Goal: Information Seeking & Learning: Check status

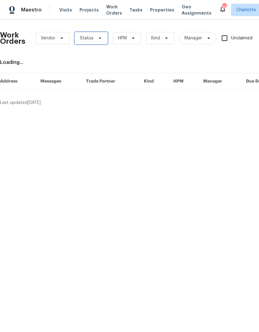
click at [96, 40] on span at bounding box center [99, 38] width 7 height 5
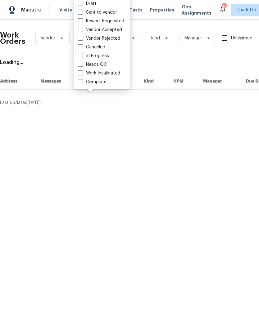
click at [100, 65] on label "Needs QC" at bounding box center [92, 65] width 29 height 6
click at [82, 65] on input "Needs QC" at bounding box center [80, 64] width 4 height 4
checkbox input "true"
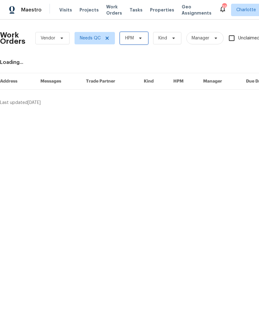
click at [135, 41] on span "HPM" at bounding box center [134, 38] width 28 height 12
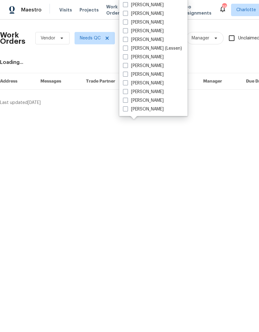
scroll to position [77, 0]
click at [151, 112] on label "[PERSON_NAME]" at bounding box center [143, 109] width 41 height 6
click at [127, 110] on input "[PERSON_NAME]" at bounding box center [125, 108] width 4 height 4
checkbox input "true"
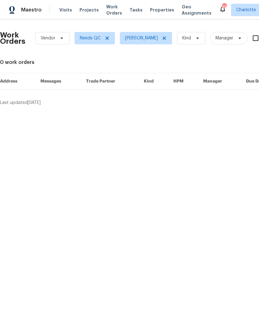
click at [39, 14] on div "Maestro" at bounding box center [21, 10] width 42 height 12
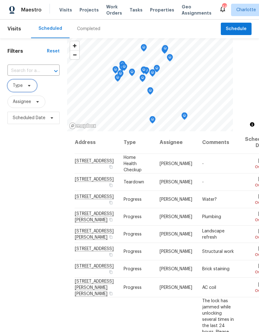
click at [31, 89] on span "Type" at bounding box center [22, 86] width 30 height 12
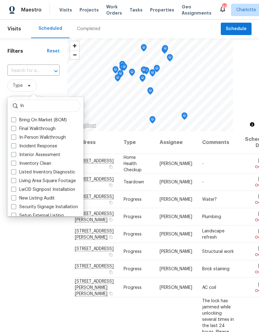
type input "I"
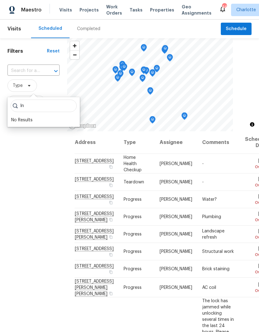
type input "I"
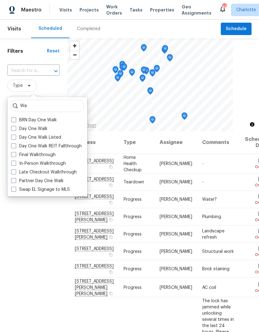
type input "Wa"
click at [14, 165] on span at bounding box center [13, 163] width 5 height 5
click at [14, 165] on input "In-Person Walkthrough" at bounding box center [13, 163] width 4 height 4
checkbox input "true"
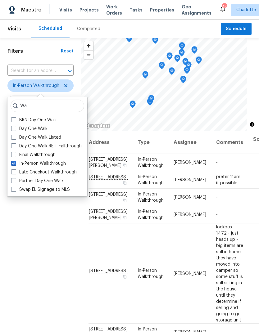
click at [30, 221] on div "Filters Reset ​ In-Person Walkthrough Assignee Scheduled Date" at bounding box center [40, 217] width 81 height 359
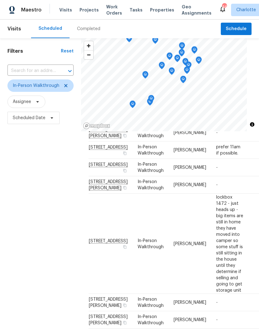
scroll to position [23, 0]
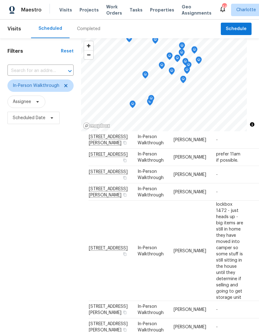
click at [25, 200] on div "Filters Reset ​ In-Person Walkthrough Assignee Scheduled Date" at bounding box center [40, 217] width 81 height 359
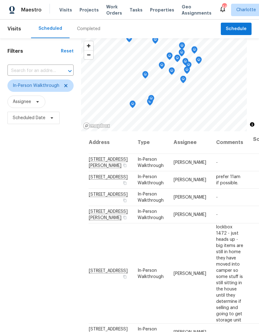
scroll to position [-1, 0]
click at [29, 203] on div "Filters Reset ​ In-Person Walkthrough Assignee Scheduled Date" at bounding box center [40, 217] width 81 height 359
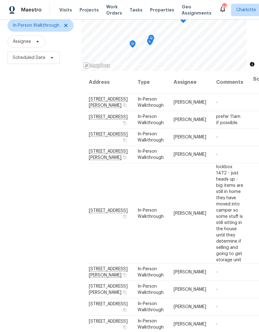
scroll to position [60, 0]
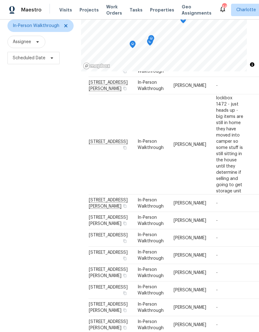
click at [33, 194] on div "Filters Reset ​ In-Person Walkthrough Assignee Scheduled Date" at bounding box center [40, 157] width 81 height 359
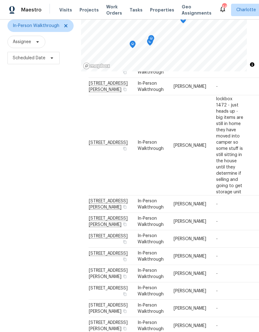
scroll to position [72, 0]
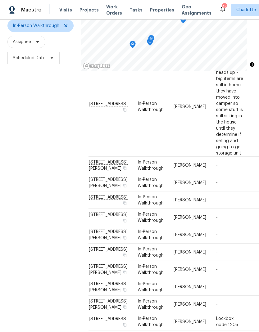
click at [34, 201] on div "Filters Reset ​ In-Person Walkthrough Assignee Scheduled Date" at bounding box center [40, 157] width 81 height 359
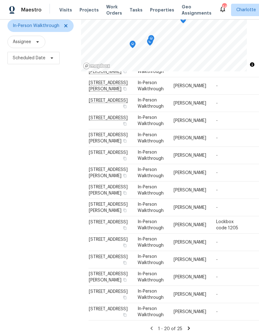
click at [34, 202] on div "Filters Reset ​ In-Person Walkthrough Assignee Scheduled Date" at bounding box center [40, 157] width 81 height 359
click at [34, 206] on div "Filters Reset ​ In-Person Walkthrough Assignee Scheduled Date" at bounding box center [40, 157] width 81 height 359
click at [35, 204] on div "Filters Reset ​ In-Person Walkthrough Assignee Scheduled Date" at bounding box center [40, 157] width 81 height 359
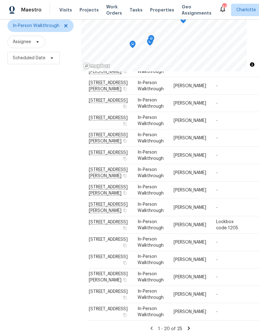
scroll to position [302, 0]
click at [34, 199] on div "Filters Reset ​ In-Person Walkthrough Assignee Scheduled Date" at bounding box center [40, 157] width 81 height 359
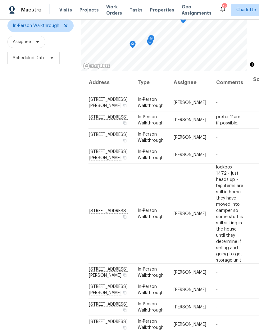
scroll to position [0, 0]
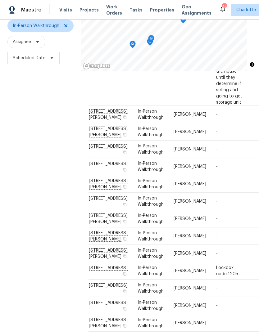
click at [34, 203] on div "Filters Reset ​ In-Person Walkthrough Assignee Scheduled Date" at bounding box center [40, 157] width 81 height 359
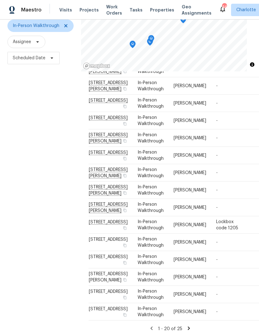
scroll to position [254, 0]
click at [34, 202] on div "Filters Reset ​ In-Person Walkthrough Assignee Scheduled Date" at bounding box center [40, 157] width 81 height 359
click at [67, 25] on icon at bounding box center [65, 25] width 5 height 5
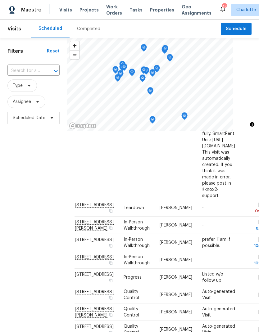
click at [16, 166] on div "Filters Reset ​ Type Assignee Scheduled Date" at bounding box center [33, 217] width 67 height 359
click at [41, 102] on span "Assignee" at bounding box center [26, 102] width 38 height 12
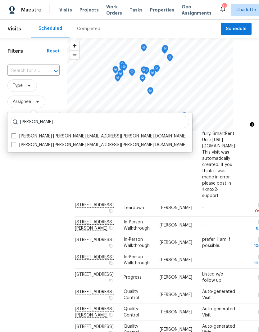
type input "[PERSON_NAME]"
click at [15, 136] on span at bounding box center [13, 136] width 5 height 5
click at [15, 136] on input "[PERSON_NAME] [PERSON_NAME][EMAIL_ADDRESS][PERSON_NAME][DOMAIN_NAME]" at bounding box center [13, 135] width 4 height 4
checkbox input "true"
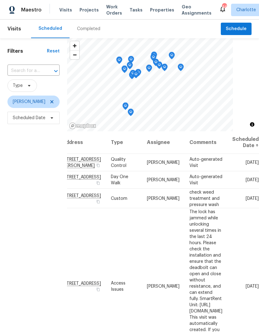
scroll to position [0, 57]
click at [19, 196] on div "Filters Reset ​ Type [PERSON_NAME] Scheduled Date" at bounding box center [33, 217] width 67 height 359
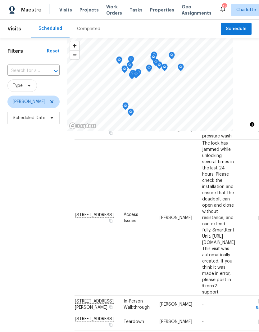
scroll to position [71, 0]
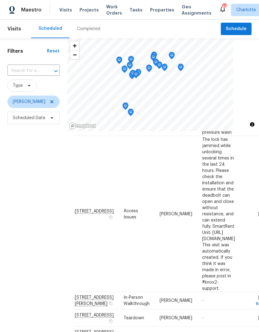
click at [26, 196] on div "Filters Reset ​ Type [PERSON_NAME] Scheduled Date" at bounding box center [33, 217] width 67 height 359
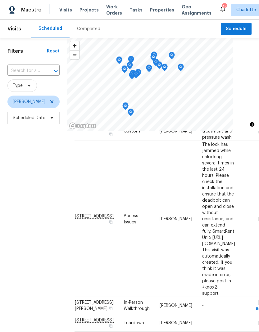
scroll to position [66, 0]
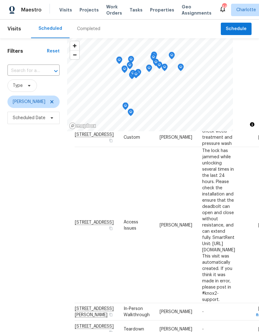
click at [28, 195] on div "Filters Reset ​ Type [PERSON_NAME] Scheduled Date" at bounding box center [33, 217] width 67 height 359
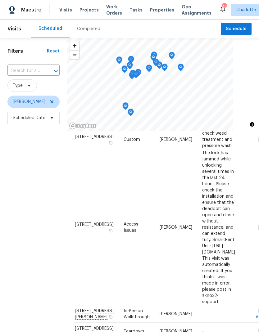
scroll to position [59, 0]
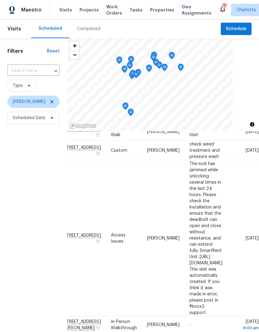
click at [17, 196] on div "Filters Reset ​ Type [PERSON_NAME] Scheduled Date" at bounding box center [33, 217] width 67 height 359
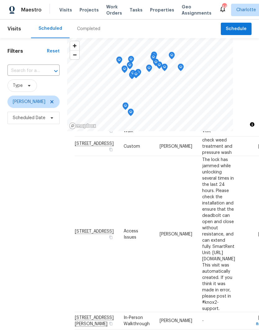
scroll to position [52, 0]
click at [25, 194] on div "Filters Reset ​ Type [PERSON_NAME] Scheduled Date" at bounding box center [33, 217] width 67 height 359
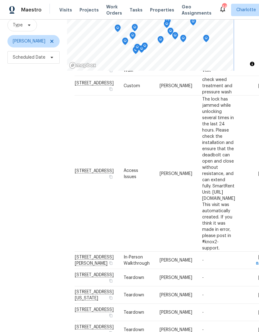
scroll to position [60, 0]
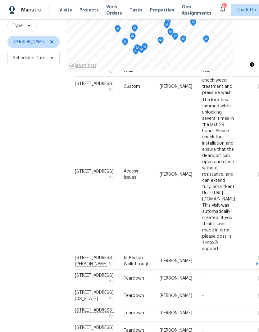
click at [30, 196] on div "Filters Reset ​ Type [PERSON_NAME] Scheduled Date" at bounding box center [33, 157] width 67 height 359
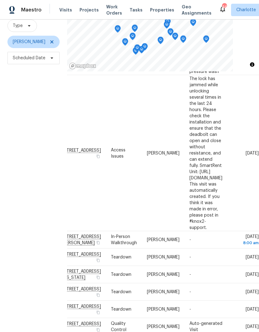
click at [16, 185] on div "Filters Reset ​ Type [PERSON_NAME] Scheduled Date" at bounding box center [33, 157] width 67 height 359
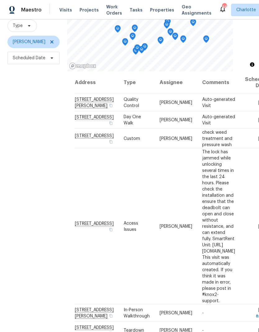
scroll to position [0, 0]
click at [25, 188] on div "Filters Reset ​ Type [PERSON_NAME] Scheduled Date" at bounding box center [33, 157] width 67 height 359
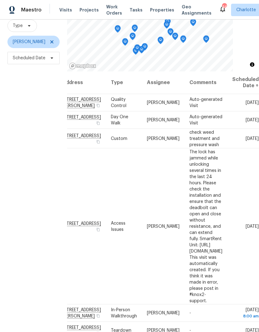
scroll to position [0, 57]
click at [14, 185] on div "Filters Reset ​ Type [PERSON_NAME] Scheduled Date" at bounding box center [33, 157] width 67 height 359
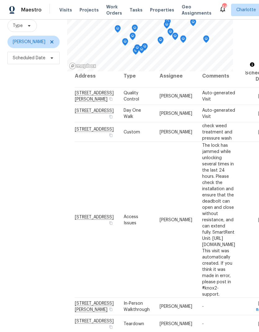
scroll to position [7, 0]
click at [19, 190] on div "Filters Reset ​ Type [PERSON_NAME] Scheduled Date" at bounding box center [33, 157] width 67 height 359
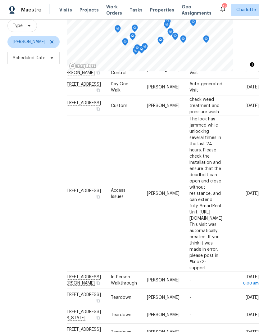
click at [17, 196] on div "Filters Reset ​ Type [PERSON_NAME] Scheduled Date" at bounding box center [33, 157] width 67 height 359
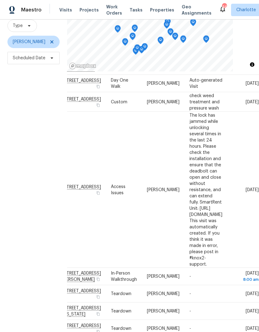
scroll to position [37, 57]
click at [20, 197] on div "Filters Reset ​ Type [PERSON_NAME] Scheduled Date" at bounding box center [33, 157] width 67 height 359
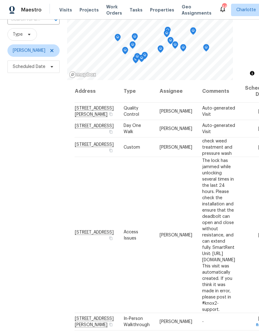
scroll to position [52, 0]
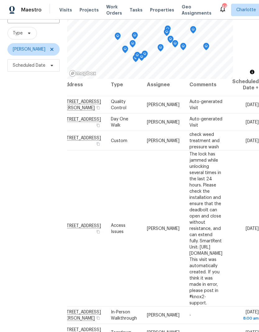
click at [15, 200] on div "Filters Reset ​ Type [PERSON_NAME] Scheduled Date" at bounding box center [33, 165] width 67 height 359
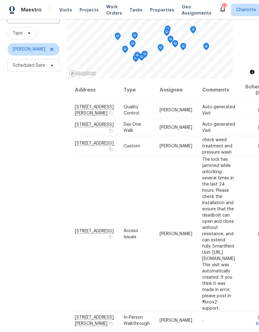
scroll to position [0, 0]
click at [20, 203] on div "Filters Reset ​ Type [PERSON_NAME] Scheduled Date" at bounding box center [33, 165] width 67 height 359
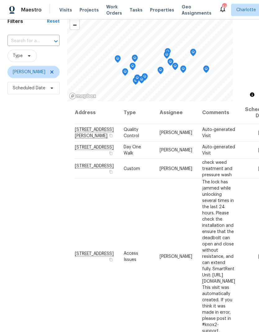
scroll to position [30, 0]
click at [23, 204] on div "Filters Reset ​ Type [PERSON_NAME] Scheduled Date" at bounding box center [33, 187] width 67 height 359
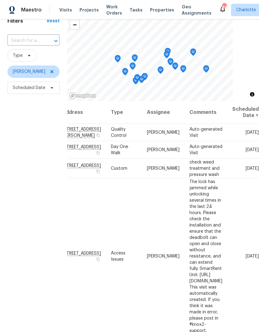
scroll to position [0, 57]
click at [13, 197] on div "Filters Reset ​ Type [PERSON_NAME] Scheduled Date" at bounding box center [33, 187] width 67 height 359
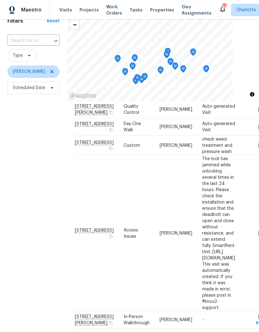
click at [20, 203] on div "Filters Reset ​ Type [PERSON_NAME] Scheduled Date" at bounding box center [33, 187] width 67 height 359
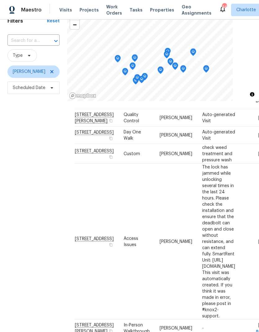
scroll to position [17, 0]
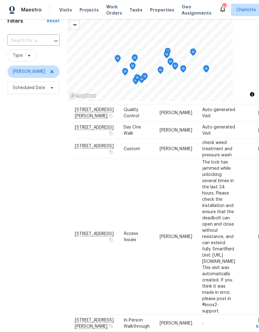
click at [24, 209] on div "Filters Reset ​ Type [PERSON_NAME] Scheduled Date" at bounding box center [33, 187] width 67 height 359
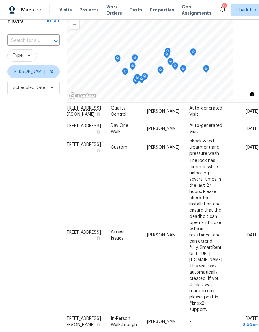
scroll to position [21, 57]
click at [15, 198] on div "Filters Reset ​ Type [PERSON_NAME] Scheduled Date" at bounding box center [33, 187] width 67 height 359
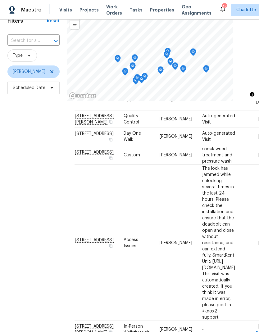
click at [23, 207] on div "Filters Reset ​ Type [PERSON_NAME] Scheduled Date" at bounding box center [33, 187] width 67 height 359
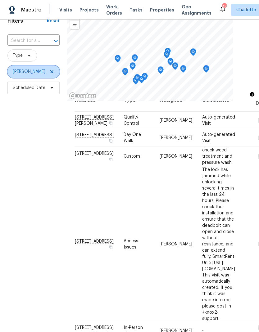
click at [60, 66] on span "[PERSON_NAME]" at bounding box center [33, 72] width 52 height 12
click at [54, 69] on icon at bounding box center [51, 71] width 5 height 5
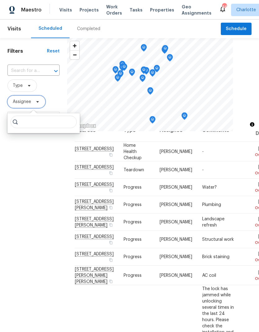
click at [39, 101] on icon at bounding box center [37, 101] width 5 height 5
click at [39, 104] on icon at bounding box center [37, 101] width 5 height 5
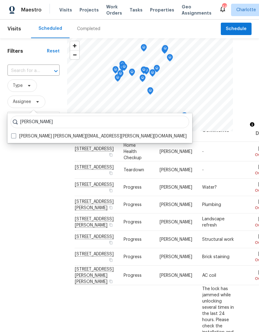
type input "[PERSON_NAME]"
click at [16, 139] on label "[PERSON_NAME] [PERSON_NAME][EMAIL_ADDRESS][PERSON_NAME][DOMAIN_NAME]" at bounding box center [99, 136] width 176 height 6
click at [15, 137] on input "[PERSON_NAME] [PERSON_NAME][EMAIL_ADDRESS][PERSON_NAME][DOMAIN_NAME]" at bounding box center [13, 135] width 4 height 4
checkbox input "true"
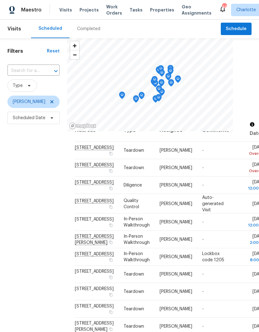
click at [26, 206] on div "Filters Reset ​ Type [PERSON_NAME] Scheduled Date" at bounding box center [33, 217] width 67 height 359
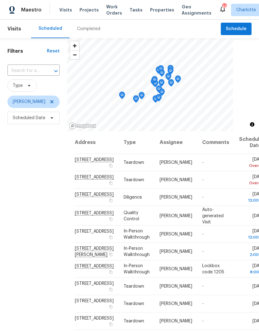
click at [29, 197] on div "Filters Reset ​ Type [PERSON_NAME] Scheduled Date" at bounding box center [33, 217] width 67 height 359
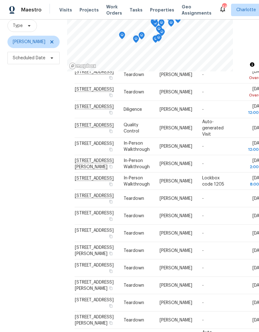
scroll to position [29, 0]
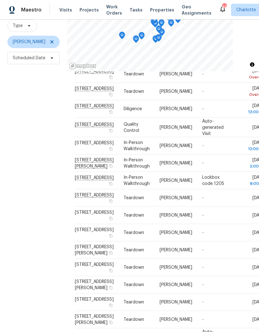
click at [33, 206] on div "Filters Reset ​ Type [PERSON_NAME] Scheduled Date" at bounding box center [33, 157] width 67 height 359
click at [31, 194] on div "Filters Reset ​ Type [PERSON_NAME] Scheduled Date" at bounding box center [33, 157] width 67 height 359
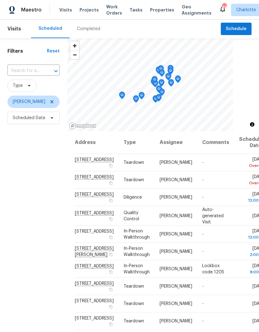
scroll to position [0, 0]
click at [49, 99] on icon at bounding box center [51, 101] width 5 height 5
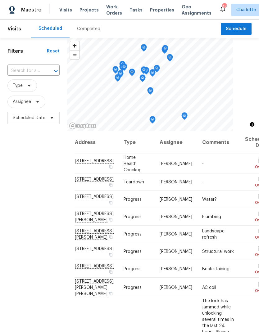
click at [25, 195] on div "Filters Reset ​ Type Assignee Scheduled Date" at bounding box center [33, 217] width 67 height 359
click at [31, 104] on span "Assignee" at bounding box center [26, 102] width 38 height 12
click at [31, 87] on icon at bounding box center [29, 85] width 5 height 5
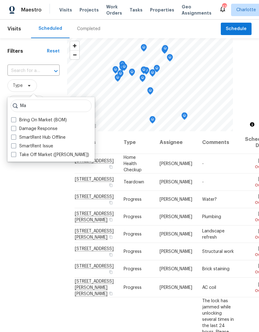
type input "M"
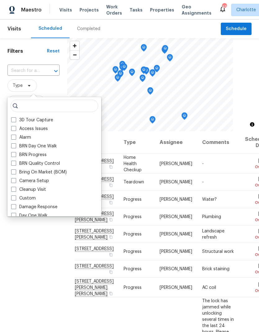
click at [54, 258] on div "Filters Reset ​ Type Assignee Scheduled Date" at bounding box center [33, 217] width 67 height 359
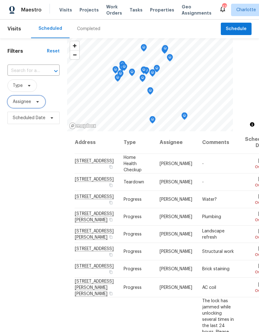
click at [37, 102] on icon at bounding box center [37, 102] width 2 height 2
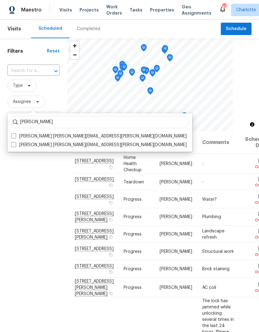
type input "[PERSON_NAME]"
click at [14, 135] on span at bounding box center [13, 136] width 5 height 5
click at [14, 135] on input "[PERSON_NAME] [PERSON_NAME][EMAIL_ADDRESS][PERSON_NAME][DOMAIN_NAME]" at bounding box center [13, 135] width 4 height 4
checkbox input "true"
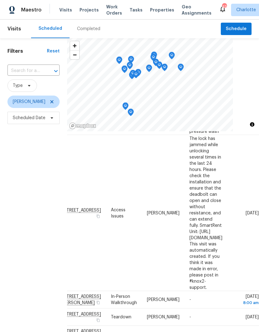
scroll to position [73, 57]
click at [0, 0] on icon at bounding box center [0, 0] width 0 height 0
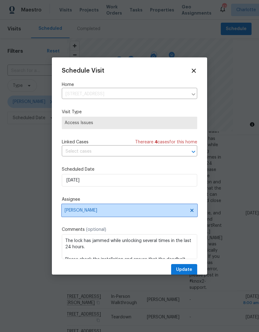
click at [194, 211] on icon at bounding box center [191, 210] width 3 height 3
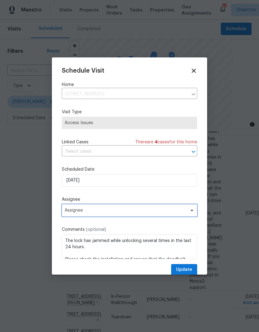
click at [193, 213] on icon at bounding box center [191, 210] width 5 height 5
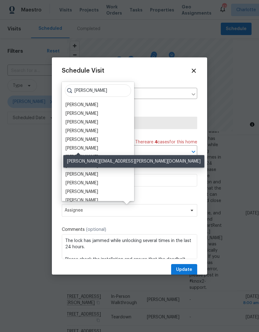
type input "[PERSON_NAME]"
click at [85, 147] on div "[PERSON_NAME]" at bounding box center [82, 148] width 33 height 6
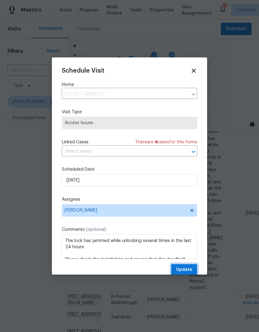
click at [191, 268] on span "Update" at bounding box center [184, 270] width 16 height 8
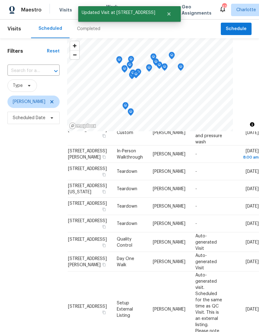
scroll to position [73, 0]
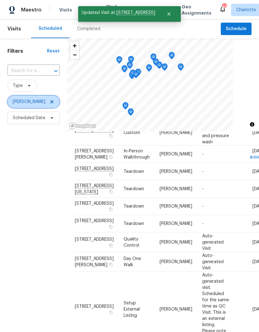
click at [54, 104] on icon at bounding box center [51, 101] width 5 height 5
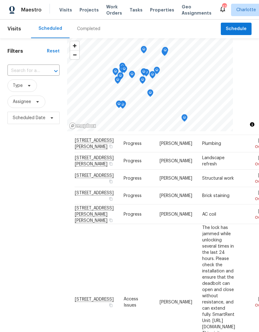
click at [27, 185] on div "Filters Reset ​ Type Assignee Scheduled Date" at bounding box center [33, 217] width 67 height 359
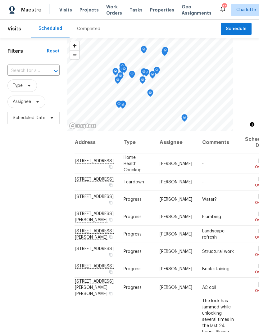
click at [26, 202] on div "Filters Reset ​ Type Assignee Scheduled Date" at bounding box center [33, 217] width 67 height 359
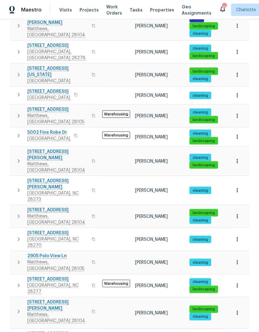
scroll to position [25, 0]
click at [15, 236] on icon "button" at bounding box center [18, 239] width 7 height 7
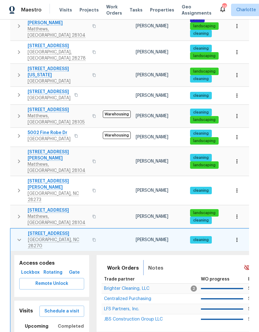
click at [158, 264] on span "Notes" at bounding box center [155, 268] width 15 height 9
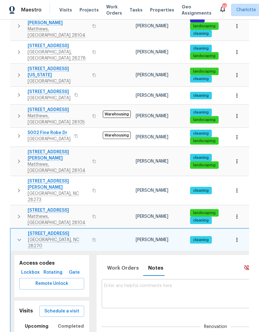
click at [16, 231] on button "button" at bounding box center [19, 240] width 12 height 19
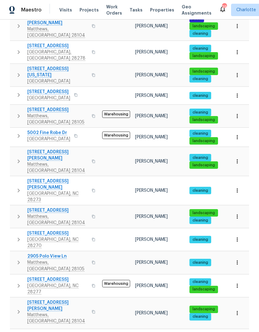
click at [13, 277] on button "button" at bounding box center [18, 286] width 12 height 19
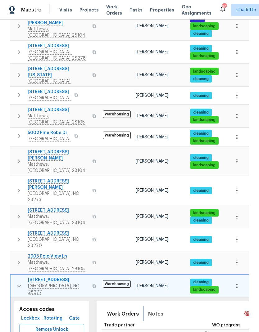
click at [155, 310] on span "Notes" at bounding box center [155, 314] width 15 height 9
click at [15, 277] on button "button" at bounding box center [19, 286] width 12 height 19
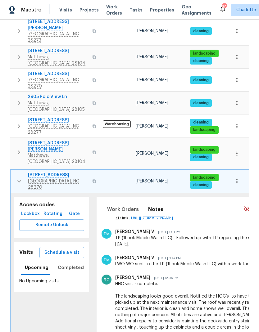
click at [16, 172] on button "button" at bounding box center [19, 181] width 12 height 19
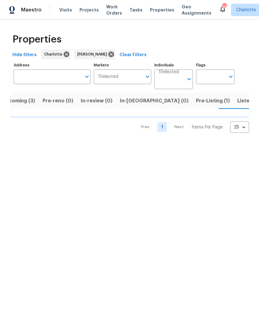
scroll to position [0, 12]
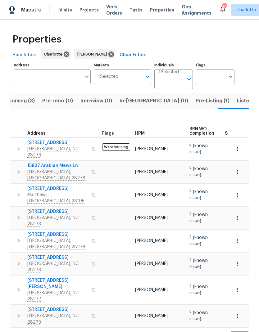
click at [13, 146] on button "button" at bounding box center [18, 149] width 12 height 19
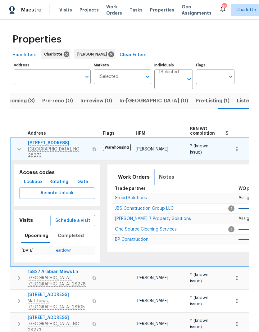
click at [166, 178] on span "Notes" at bounding box center [166, 177] width 15 height 9
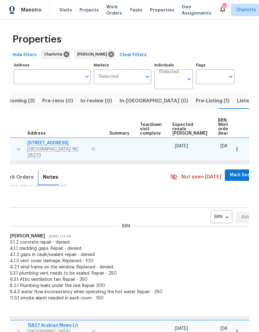
scroll to position [0, 116]
click at [211, 215] on body "Maestro Visits Projects Work Orders Tasks Properties Geo Assignments 39 Charlot…" at bounding box center [129, 166] width 259 height 332
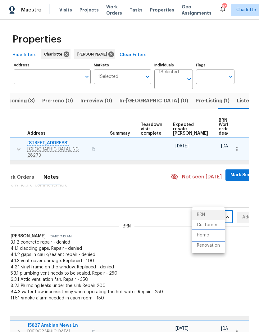
click at [213, 237] on li "Home" at bounding box center [208, 235] width 33 height 10
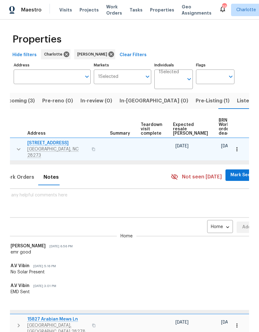
click at [212, 226] on body "Maestro Visits Projects Work Orders Tasks Properties Geo Assignments 39 Charlot…" at bounding box center [129, 166] width 259 height 332
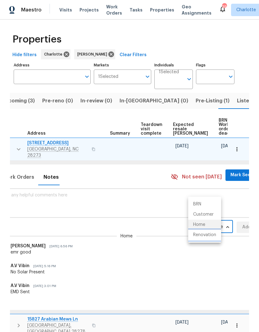
click at [214, 235] on li "Renovation" at bounding box center [204, 235] width 33 height 10
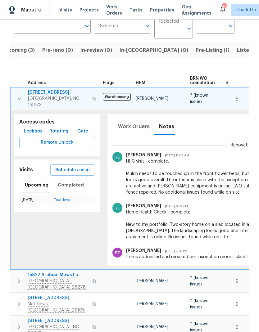
scroll to position [50, 0]
click at [14, 98] on button "button" at bounding box center [19, 99] width 12 height 19
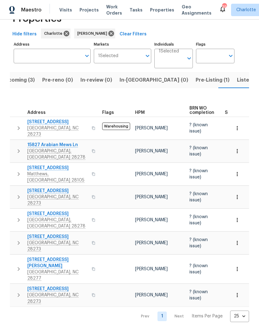
scroll to position [0, 0]
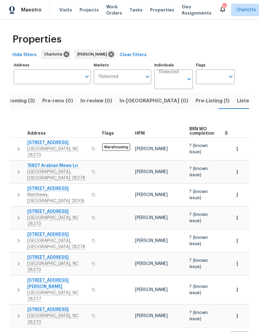
click at [14, 188] on button "button" at bounding box center [18, 195] width 12 height 19
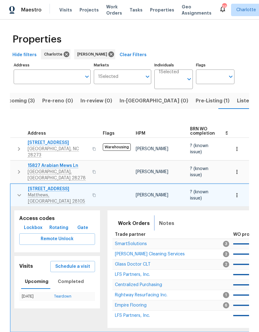
click at [166, 219] on span "Notes" at bounding box center [166, 223] width 15 height 9
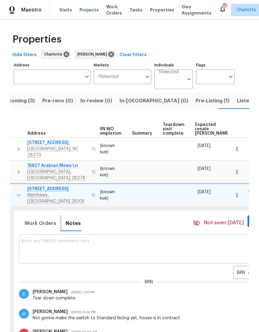
scroll to position [0, 105]
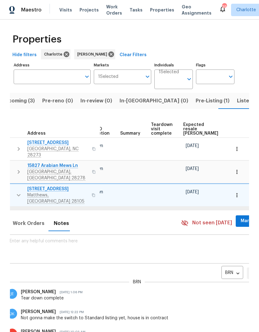
click at [224, 263] on body "Maestro Visits Projects Work Orders Tasks Properties Geo Assignments 39 Charlot…" at bounding box center [129, 166] width 259 height 332
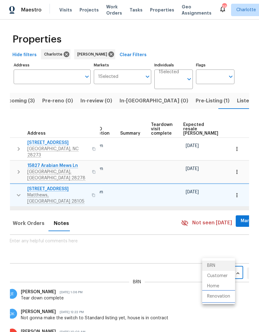
click at [227, 299] on li "Renovation" at bounding box center [218, 297] width 33 height 10
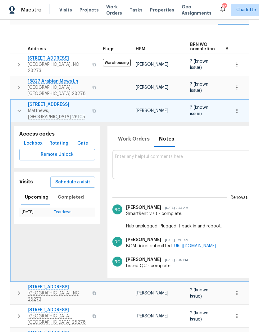
scroll to position [70, 0]
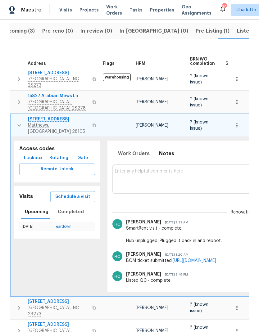
click at [14, 119] on button "button" at bounding box center [19, 125] width 12 height 19
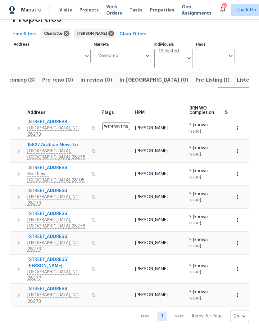
scroll to position [0, 0]
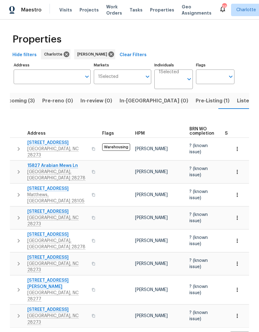
click at [13, 234] on td "7042 Evanton Loch Rd Charlotte, NC 28278" at bounding box center [55, 241] width 90 height 22
click at [13, 232] on td "7042 Evanton Loch Rd Charlotte, NC 28278" at bounding box center [55, 241] width 90 height 22
click at [19, 237] on icon "button" at bounding box center [18, 240] width 7 height 7
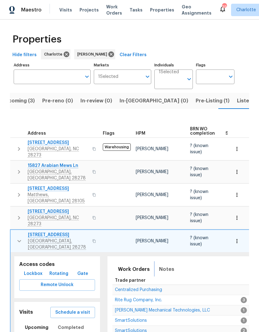
click at [162, 265] on span "Notes" at bounding box center [166, 269] width 15 height 9
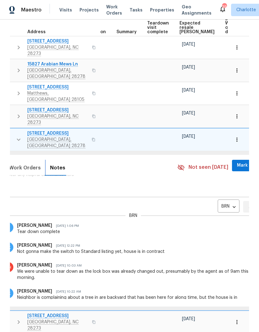
scroll to position [8, 0]
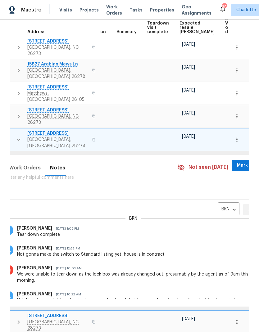
click at [214, 197] on body "Maestro Visits Projects Work Orders Tasks Properties Geo Assignments 39 Charlot…" at bounding box center [129, 166] width 259 height 332
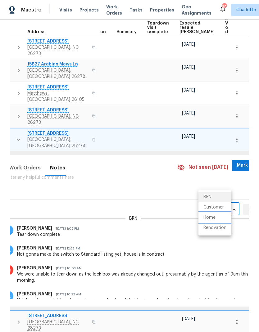
click at [213, 221] on li "Home" at bounding box center [214, 218] width 33 height 10
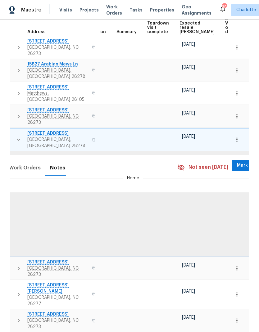
scroll to position [0, 0]
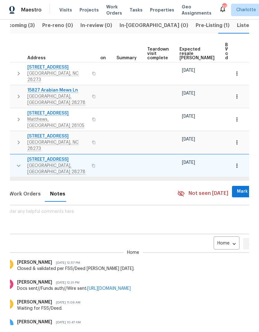
click at [216, 231] on body "Maestro Visits Projects Work Orders Tasks Properties Geo Assignments 39 Charlot…" at bounding box center [129, 166] width 259 height 332
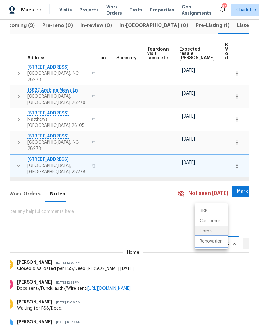
click at [219, 244] on li "Renovation" at bounding box center [211, 242] width 33 height 10
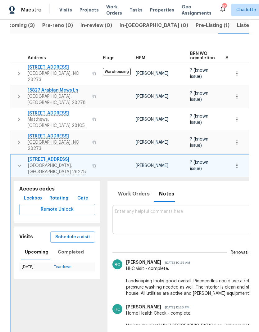
click at [11, 157] on td "7042 Evanton Loch Rd Charlotte, NC 28278" at bounding box center [56, 166] width 90 height 22
click at [11, 158] on td "7042 Evanton Loch Rd Charlotte, NC 28278" at bounding box center [56, 166] width 90 height 22
click at [13, 157] on button "button" at bounding box center [19, 166] width 12 height 19
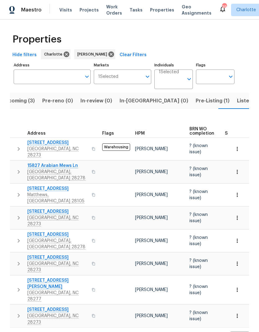
click at [13, 278] on button "button" at bounding box center [18, 290] width 12 height 25
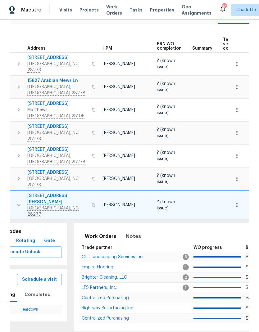
scroll to position [0, 25]
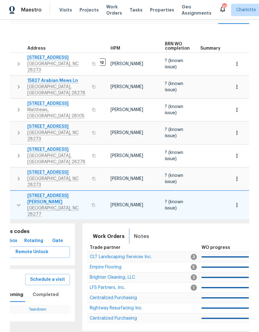
click at [137, 232] on span "Notes" at bounding box center [141, 236] width 15 height 9
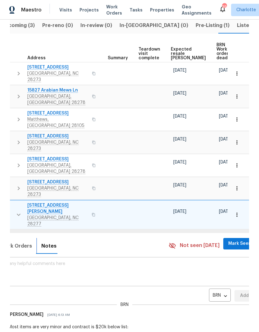
scroll to position [0, 116]
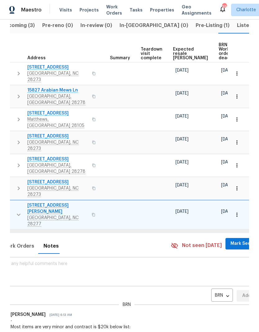
click at [207, 272] on body "Maestro Visits Projects Work Orders Tasks Properties Geo Assignments 39 Charlot…" at bounding box center [129, 166] width 259 height 332
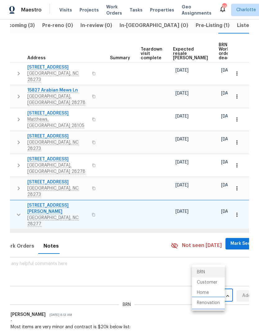
click at [214, 302] on li "Renovation" at bounding box center [208, 303] width 33 height 10
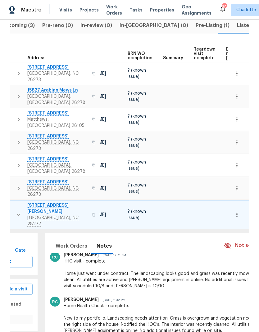
scroll to position [0, 0]
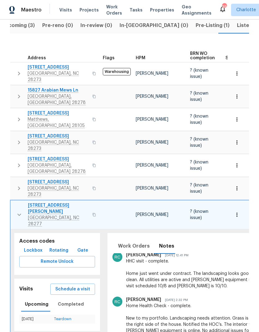
click at [12, 201] on td "15923 Prescott Hill Ave Charlotte, NC 28277" at bounding box center [56, 215] width 90 height 29
click at [15, 203] on button "button" at bounding box center [19, 215] width 12 height 25
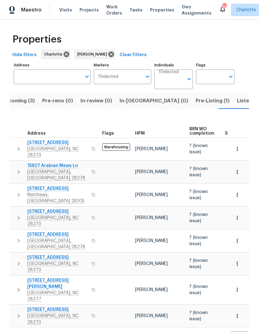
click at [19, 307] on button "button" at bounding box center [18, 316] width 12 height 19
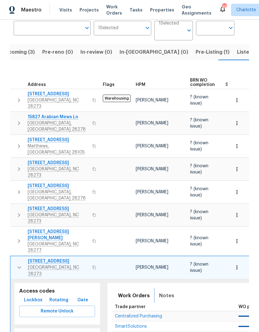
click at [164, 292] on span "Notes" at bounding box center [166, 296] width 15 height 9
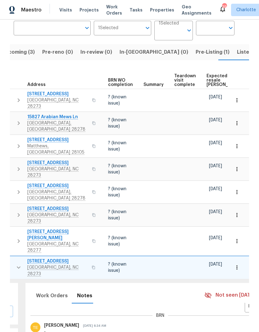
click at [239, 285] on body "Maestro Visits Projects Work Orders Tasks Properties Geo Assignments 39 Charlot…" at bounding box center [129, 166] width 259 height 332
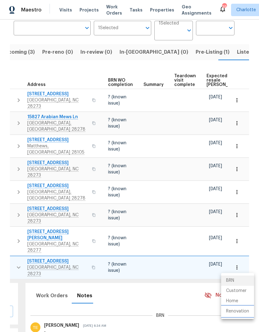
click at [240, 313] on li "Renovation" at bounding box center [237, 312] width 33 height 10
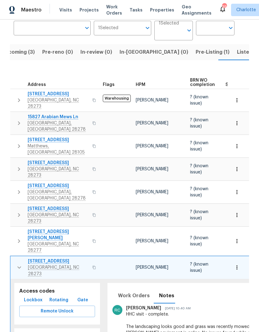
click at [17, 258] on button "button" at bounding box center [19, 267] width 12 height 19
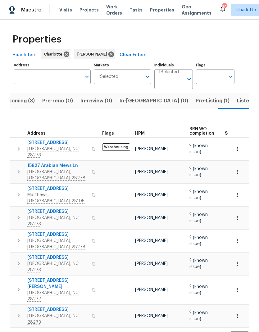
click at [135, 101] on span "In-reno (0)" at bounding box center [154, 101] width 69 height 9
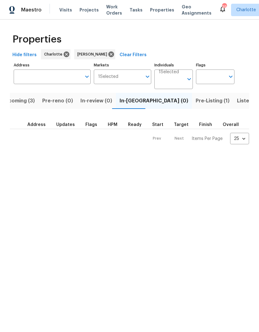
click at [237, 100] on span "Listed (20)" at bounding box center [250, 101] width 27 height 9
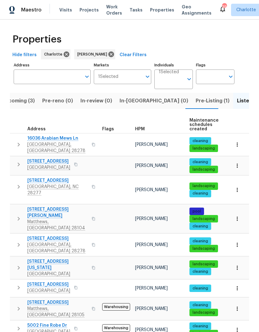
click at [17, 215] on icon "button" at bounding box center [18, 218] width 7 height 7
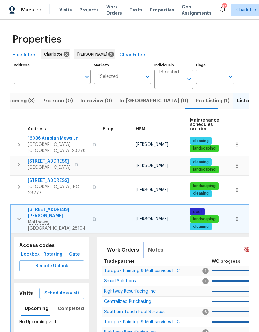
click at [157, 246] on span "Notes" at bounding box center [155, 250] width 15 height 9
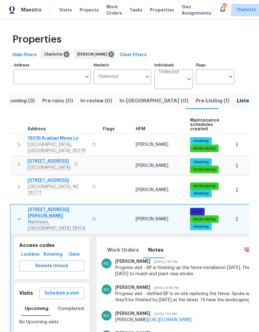
click at [20, 216] on icon "button" at bounding box center [19, 219] width 7 height 7
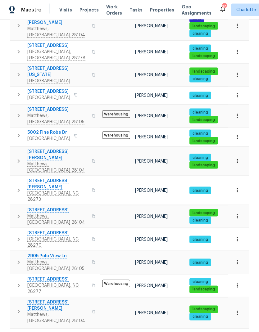
scroll to position [15, 0]
click at [17, 91] on icon "button" at bounding box center [18, 94] width 7 height 7
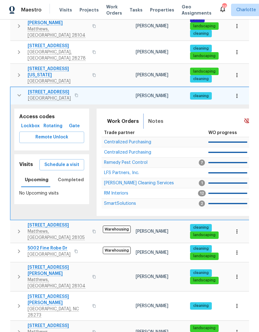
click at [154, 117] on span "Notes" at bounding box center [155, 121] width 15 height 9
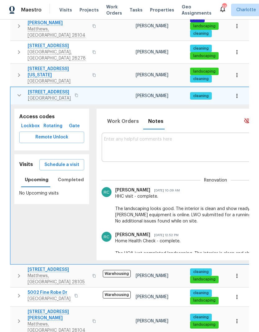
click at [16, 92] on icon "button" at bounding box center [19, 95] width 7 height 7
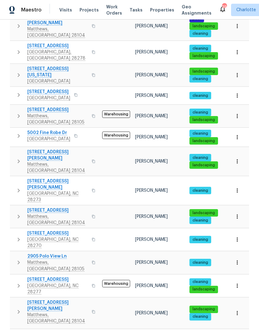
scroll to position [25, 0]
